Goal: Transaction & Acquisition: Subscribe to service/newsletter

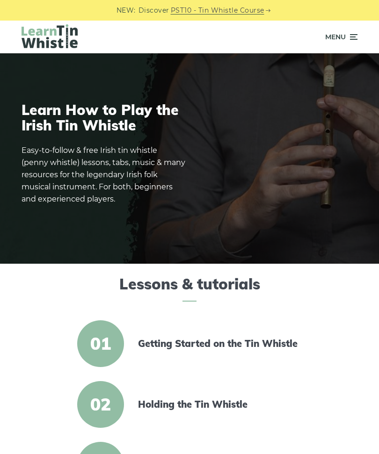
click at [238, 12] on link "PST10 - Tin Whistle Course" at bounding box center [218, 10] width 94 height 11
click at [358, 29] on div "Menu" at bounding box center [189, 37] width 364 height 33
click at [359, 37] on div "Menu" at bounding box center [189, 37] width 364 height 33
click at [353, 38] on icon at bounding box center [352, 36] width 9 height 11
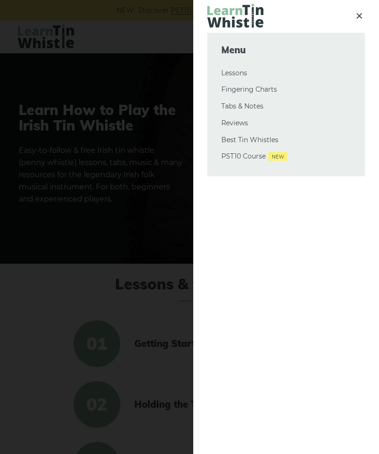
click at [258, 159] on link "PST10 Course New" at bounding box center [286, 156] width 130 height 11
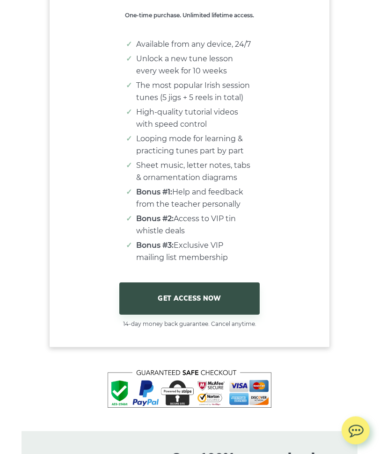
scroll to position [5863, 0]
click at [223, 293] on link "GET ACCESS NOW" at bounding box center [189, 298] width 140 height 32
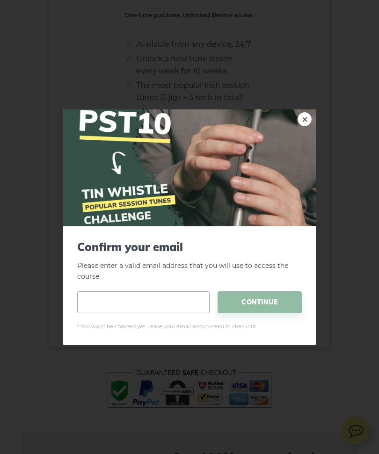
click at [123, 313] on input "email" at bounding box center [143, 302] width 132 height 22
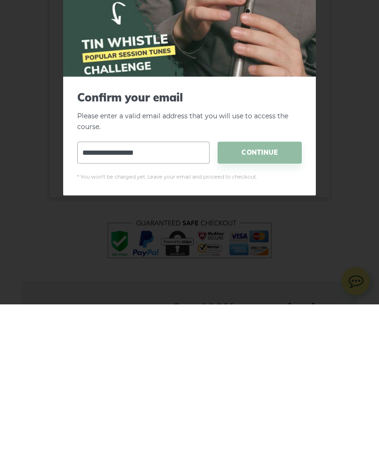
type input "**********"
click at [278, 291] on span "CONTINUE" at bounding box center [259, 302] width 84 height 22
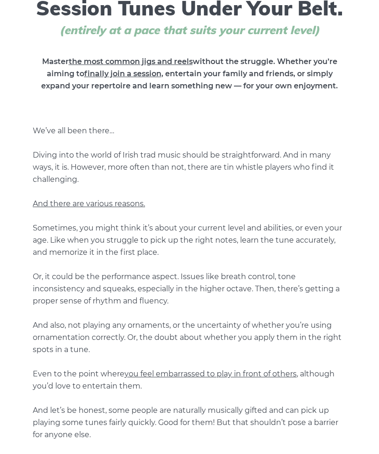
scroll to position [0, 0]
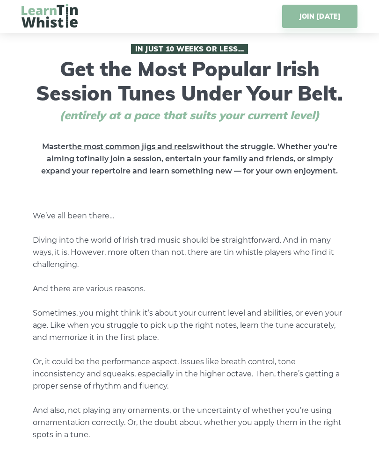
click at [69, 8] on img at bounding box center [50, 16] width 56 height 24
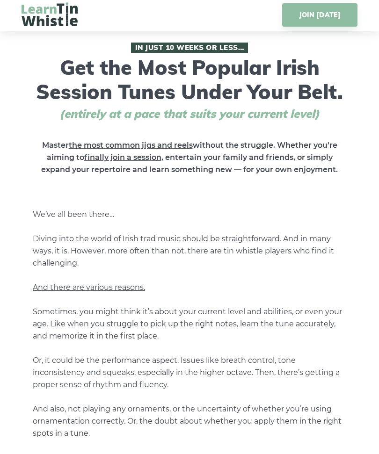
click at [258, 110] on span "(entirely at a pace that suits your current level)" at bounding box center [189, 115] width 295 height 14
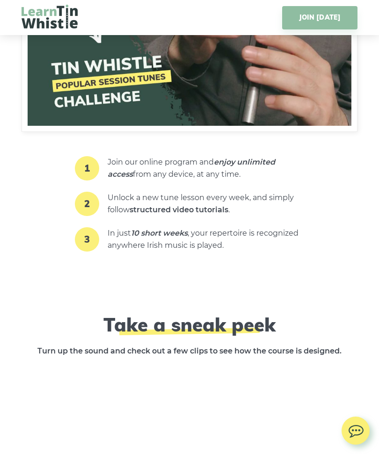
scroll to position [1204, 0]
